Goal: Information Seeking & Learning: Learn about a topic

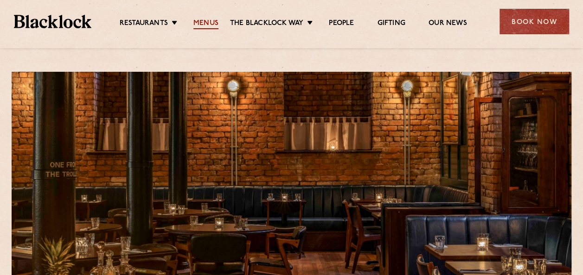
click at [209, 21] on link "Menus" at bounding box center [205, 24] width 25 height 10
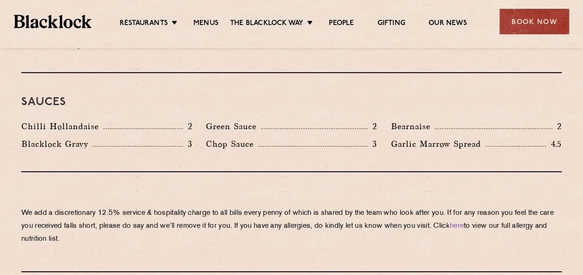
scroll to position [1527, 0]
click at [209, 22] on link "Menus" at bounding box center [205, 24] width 25 height 10
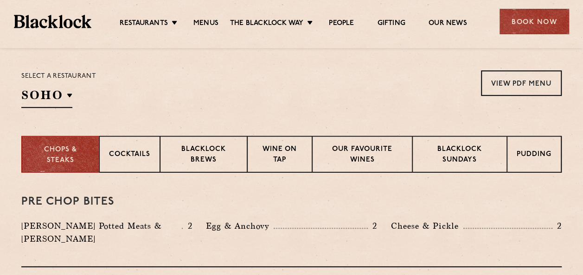
scroll to position [294, 0]
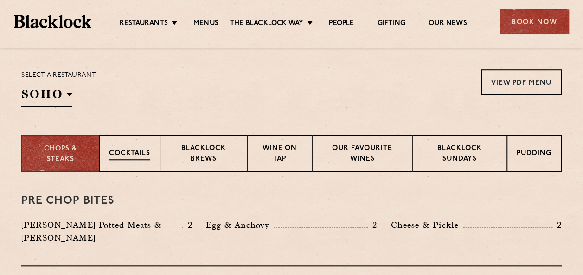
click at [140, 152] on p "Cocktails" at bounding box center [129, 155] width 41 height 12
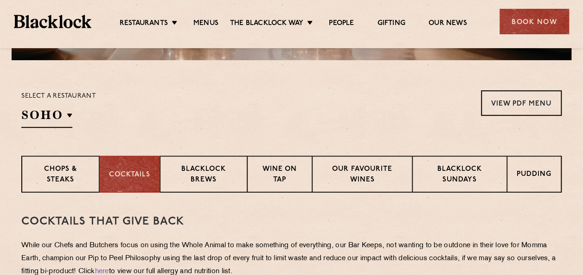
scroll to position [272, 0]
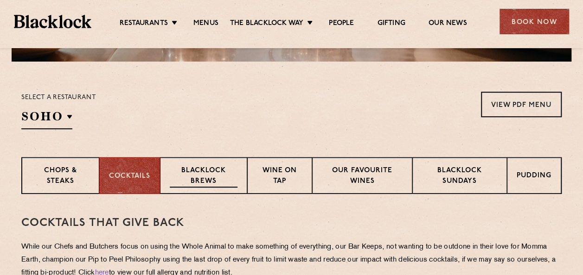
click at [213, 180] on p "Blacklock Brews" at bounding box center [204, 177] width 68 height 22
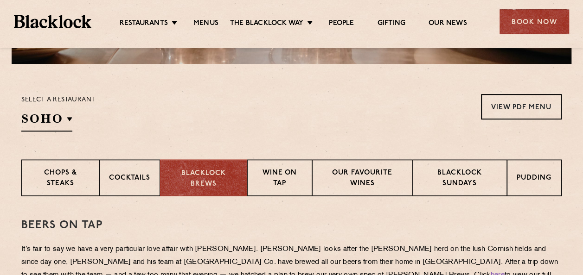
scroll to position [269, 0]
click at [289, 184] on p "Wine on Tap" at bounding box center [279, 180] width 45 height 22
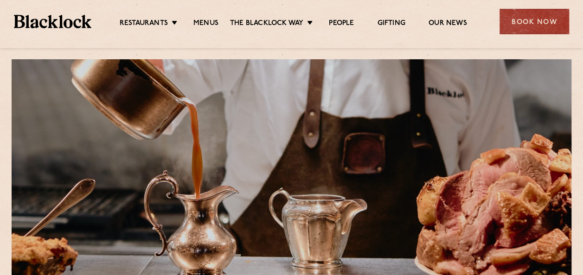
scroll to position [0, 0]
